Goal: Transaction & Acquisition: Book appointment/travel/reservation

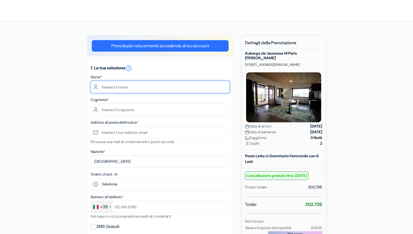
click at [138, 88] on input "text" at bounding box center [160, 87] width 139 height 12
type input "[PERSON_NAME]"
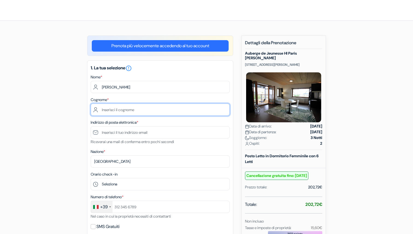
type input "[PERSON_NAME]"
type input "3401738200"
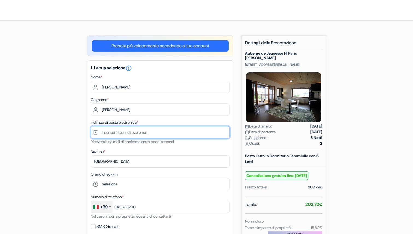
click at [121, 130] on input "text" at bounding box center [160, 132] width 139 height 12
type input "[PERSON_NAME][EMAIL_ADDRESS][DOMAIN_NAME]"
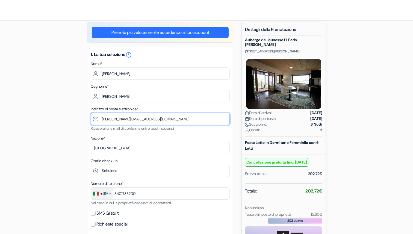
scroll to position [21, 0]
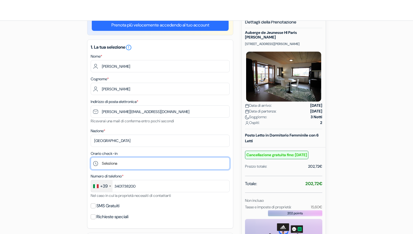
click at [132, 163] on select "Seleziona 15:00 16:00 17:00 18:00 19:00 20:00 21:00 22:00 23:00 0:00" at bounding box center [160, 163] width 139 height 12
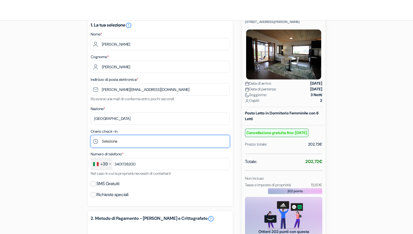
scroll to position [44, 0]
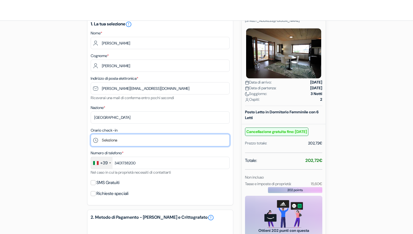
click at [143, 140] on select "Seleziona 15:00 16:00 17:00 18:00 19:00 20:00 21:00 22:00 23:00 0:00" at bounding box center [160, 140] width 139 height 12
select select "17"
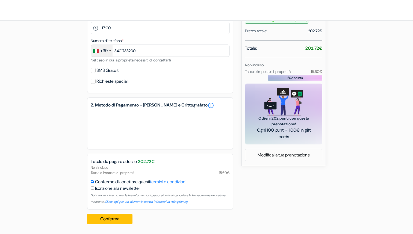
scroll to position [157, 0]
click at [113, 217] on button "Conferma Loading..." at bounding box center [109, 219] width 45 height 10
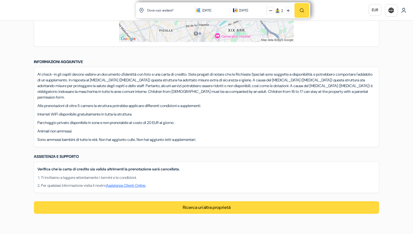
scroll to position [391, 0]
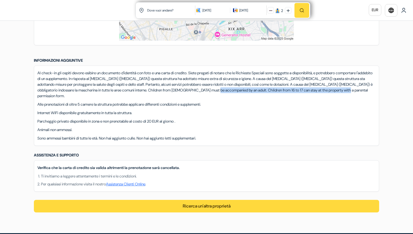
drag, startPoint x: 322, startPoint y: 90, endPoint x: 325, endPoint y: 95, distance: 4.9
click at [325, 95] on p "Al check-in gli ospiti devono esibire un documento d'identità con foto e una ca…" at bounding box center [206, 84] width 338 height 29
copy p "Children from 16 to 17 can stay at the property with a parental permission form."
